Goal: Information Seeking & Learning: Learn about a topic

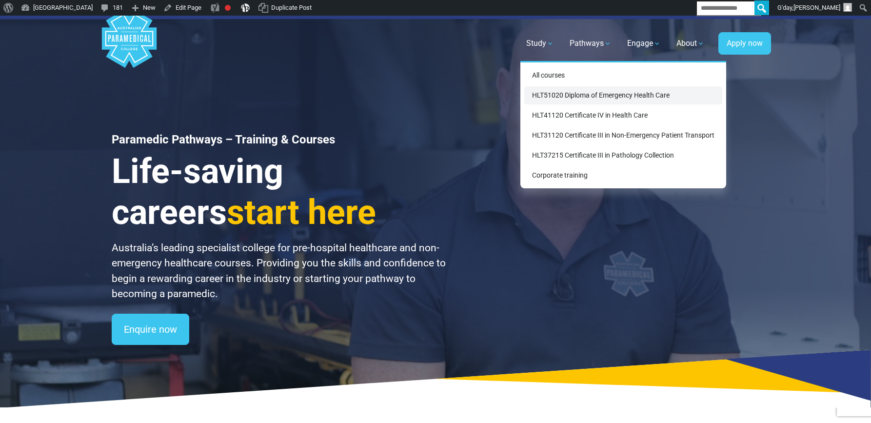
click at [571, 97] on link "HLT51020 Diploma of Emergency Health Care" at bounding box center [623, 95] width 198 height 18
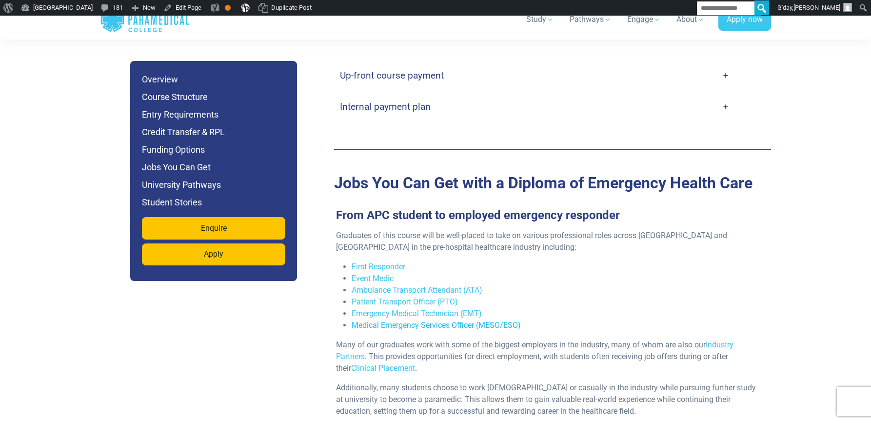
scroll to position [3152, 0]
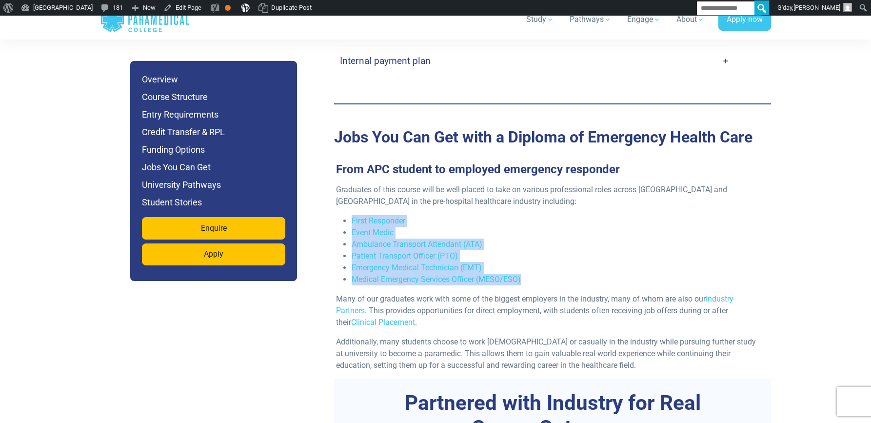
drag, startPoint x: 544, startPoint y: 255, endPoint x: 430, endPoint y: 171, distance: 141.8
click at [396, 187] on div "Graduates of this course will be well-placed to take on various professional ro…" at bounding box center [548, 281] width 437 height 195
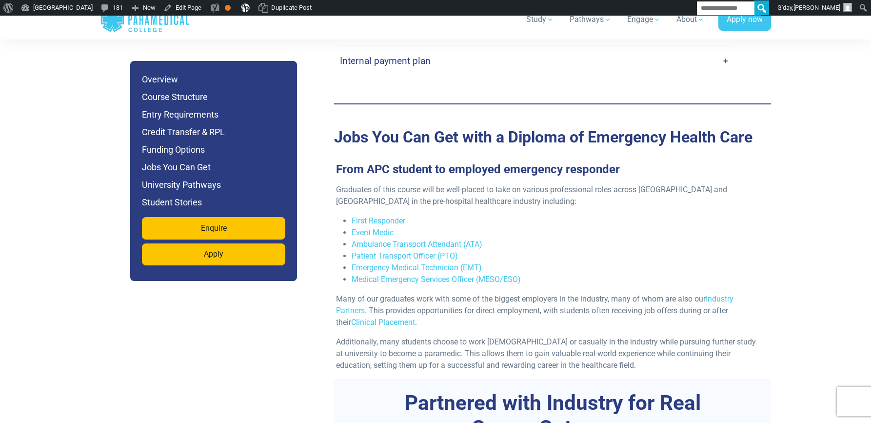
click at [535, 293] on p "Many of our graduates work with some of the biggest employers in the industry, …" at bounding box center [548, 310] width 425 height 35
click at [379, 216] on link "First Responder" at bounding box center [378, 220] width 54 height 9
click at [384, 216] on link "First Responder" at bounding box center [378, 220] width 54 height 9
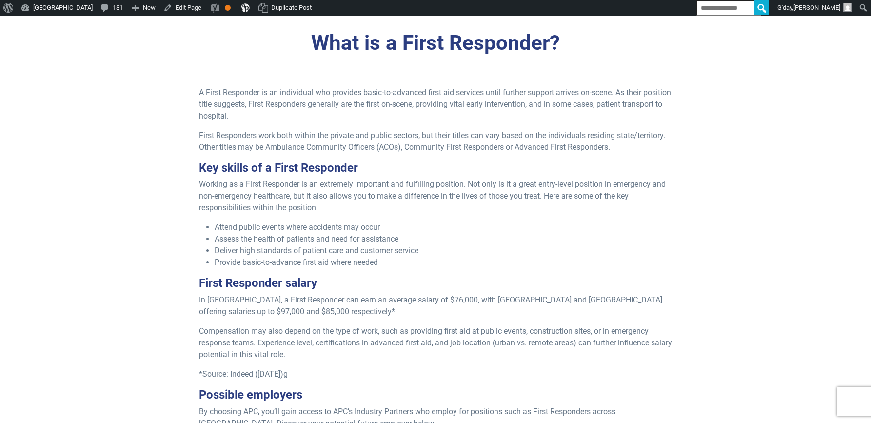
scroll to position [278, 0]
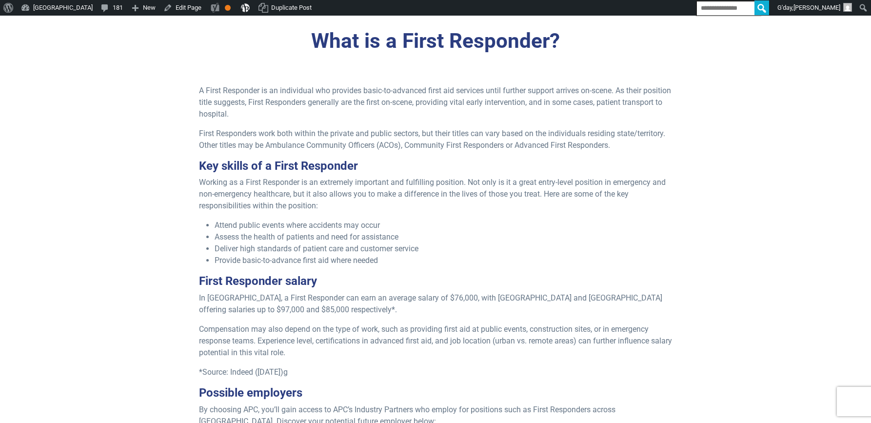
click at [350, 222] on li "Attend public events where accidents may occur" at bounding box center [443, 225] width 458 height 12
click at [407, 237] on li "Assess the health of patients and need for assistance" at bounding box center [443, 237] width 458 height 12
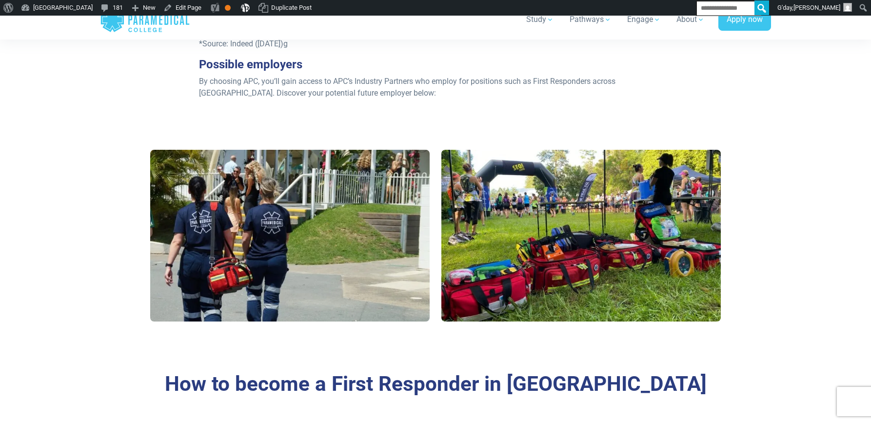
click at [744, 164] on div at bounding box center [435, 239] width 682 height 202
